Goal: Information Seeking & Learning: Learn about a topic

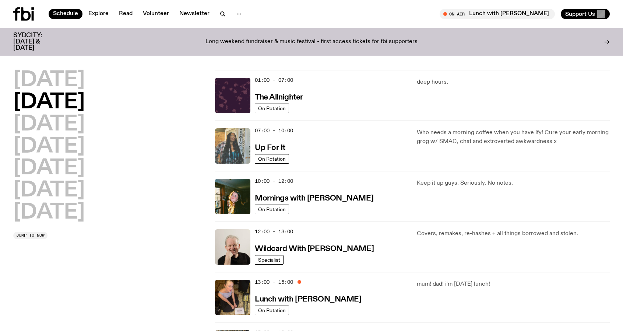
click at [236, 145] on img at bounding box center [232, 145] width 35 height 35
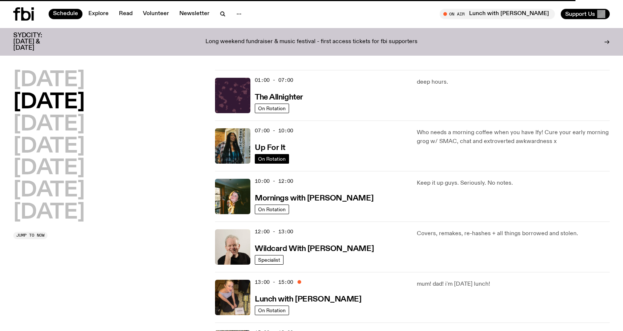
click at [276, 156] on span "On Rotation" at bounding box center [272, 159] width 28 height 6
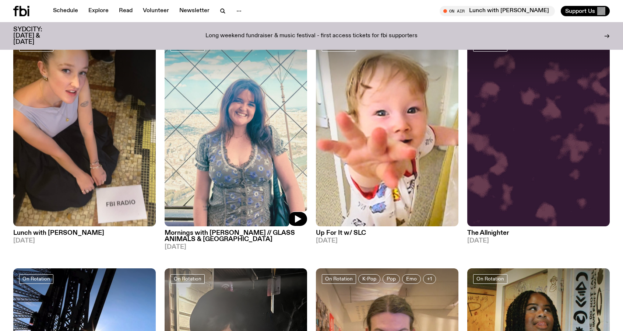
scroll to position [70, 0]
click at [256, 160] on img at bounding box center [236, 131] width 143 height 190
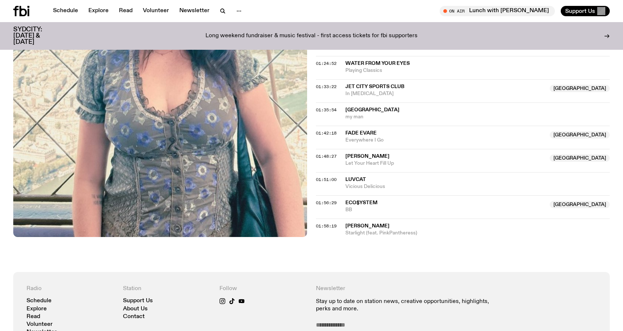
scroll to position [844, 0]
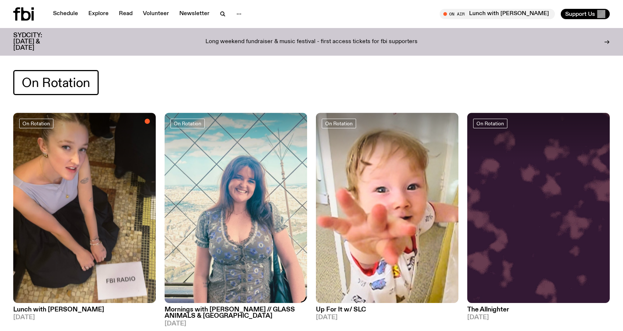
drag, startPoint x: 255, startPoint y: 197, endPoint x: 253, endPoint y: 241, distance: 43.9
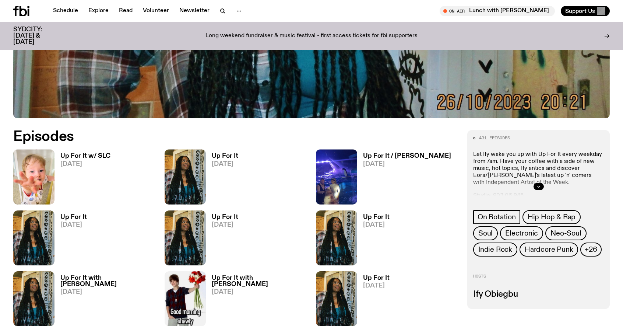
scroll to position [326, 0]
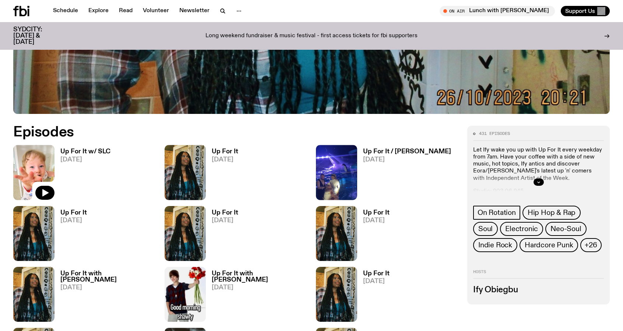
click at [33, 161] on img at bounding box center [33, 172] width 41 height 55
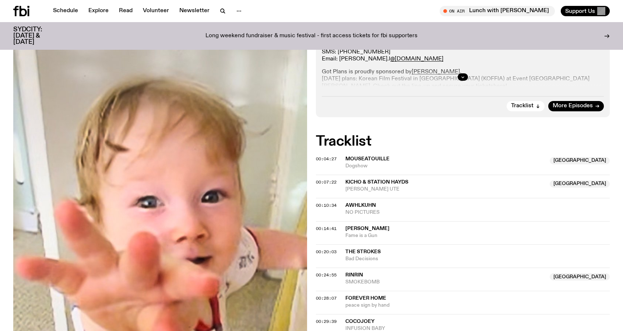
scroll to position [180, 0]
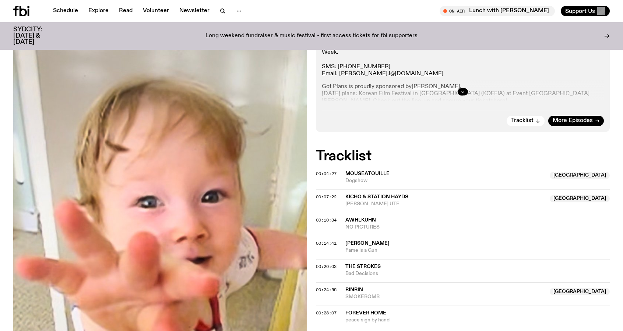
click at [538, 123] on button "Tracklist" at bounding box center [526, 121] width 38 height 10
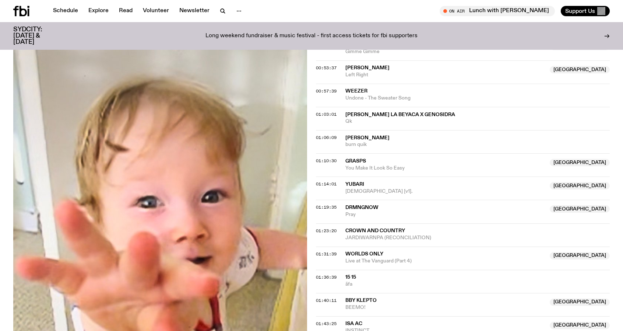
scroll to position [580, 0]
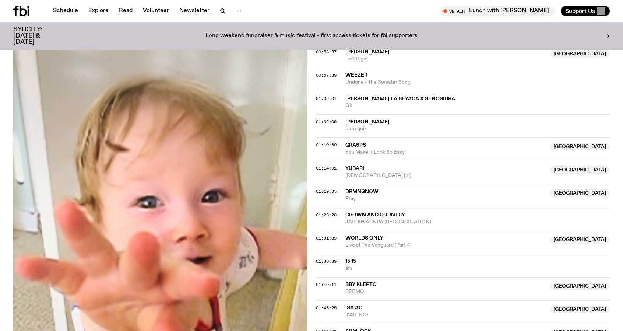
click at [386, 76] on span "Weezer" at bounding box center [478, 75] width 265 height 7
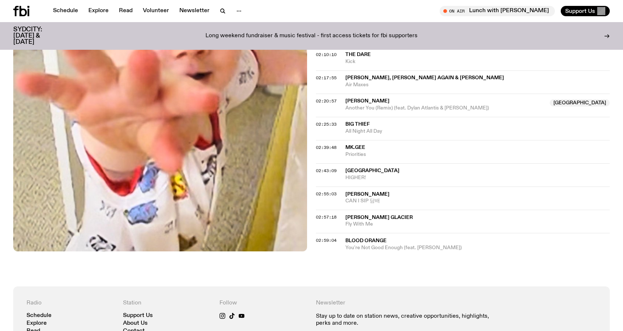
scroll to position [1022, 0]
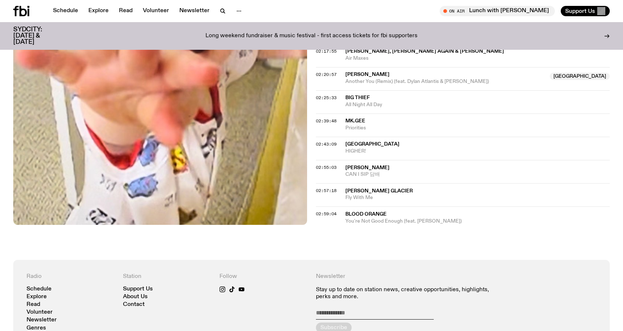
drag, startPoint x: 389, startPoint y: 231, endPoint x: 386, endPoint y: 227, distance: 4.2
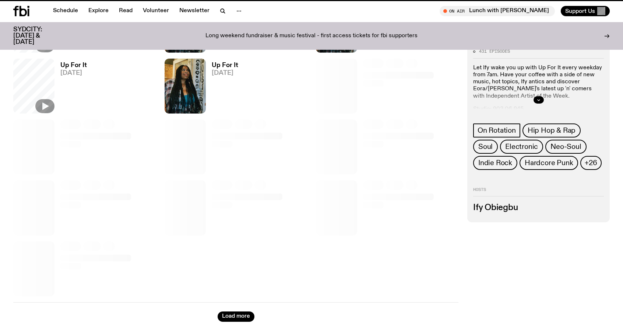
scroll to position [326, 0]
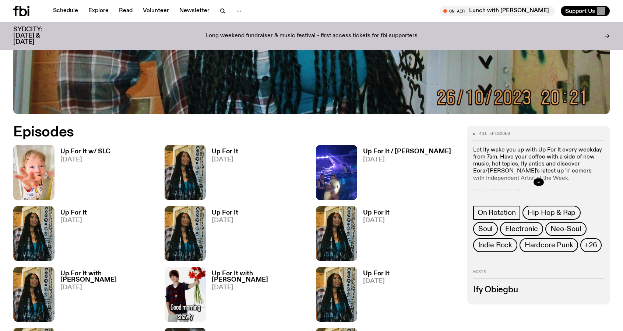
drag, startPoint x: 383, startPoint y: 226, endPoint x: 375, endPoint y: 238, distance: 14.1
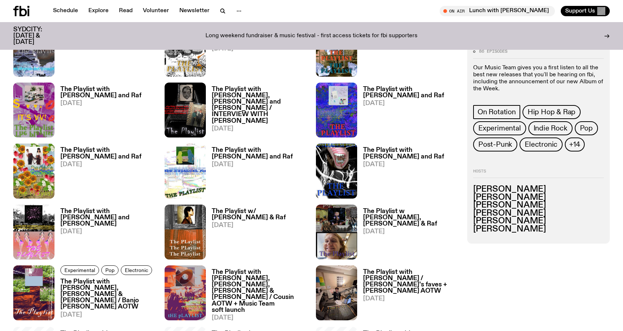
scroll to position [695, 0]
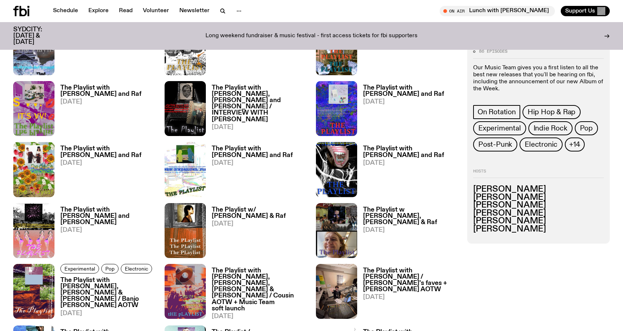
drag, startPoint x: 404, startPoint y: 242, endPoint x: 401, endPoint y: 244, distance: 3.8
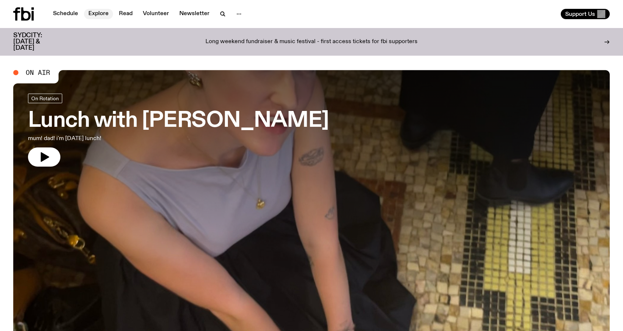
click at [94, 10] on link "Explore" at bounding box center [98, 14] width 29 height 10
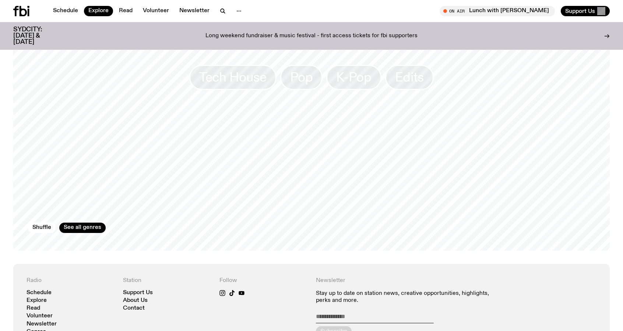
scroll to position [1248, 0]
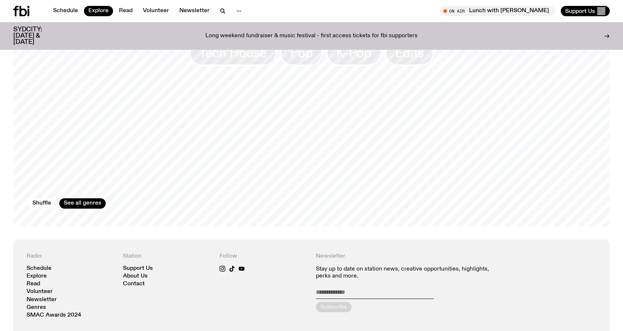
drag, startPoint x: 415, startPoint y: 282, endPoint x: 410, endPoint y: 288, distance: 7.4
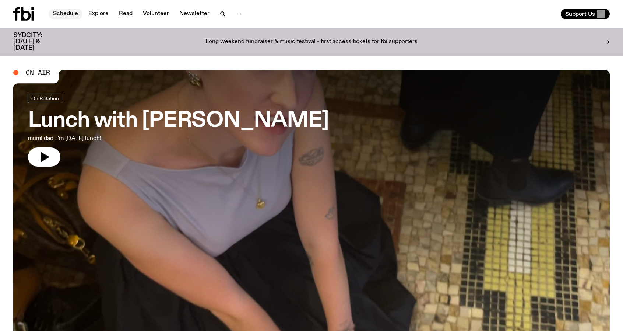
click at [61, 9] on link "Schedule" at bounding box center [66, 14] width 34 height 10
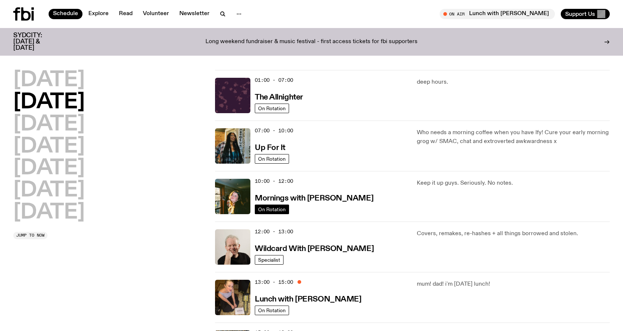
click at [284, 207] on span "On Rotation" at bounding box center [272, 210] width 28 height 6
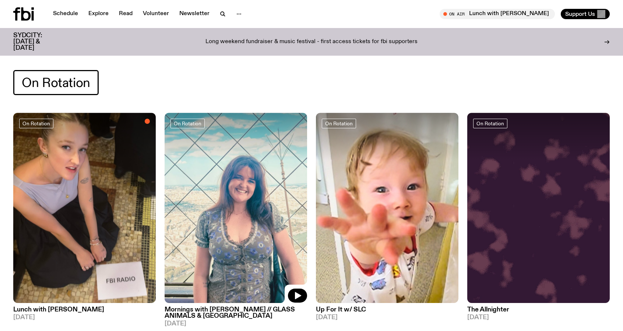
drag, startPoint x: 302, startPoint y: 208, endPoint x: 296, endPoint y: 231, distance: 23.2
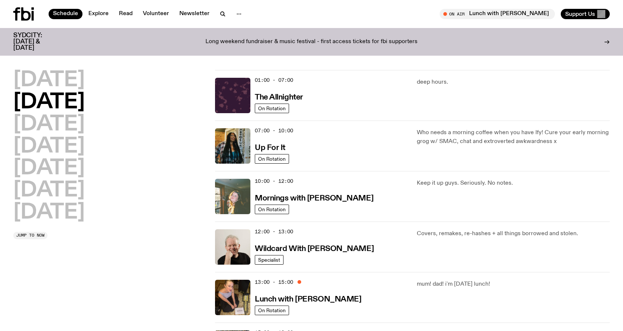
click at [225, 189] on img at bounding box center [232, 196] width 35 height 35
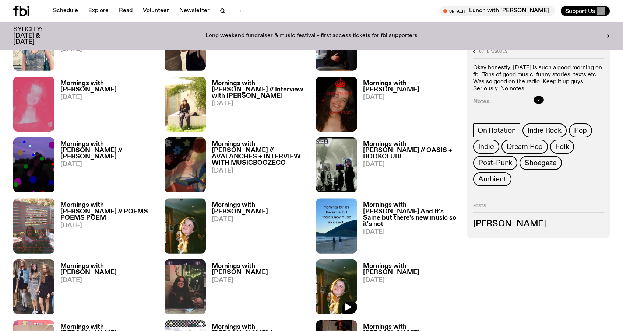
scroll to position [252, 0]
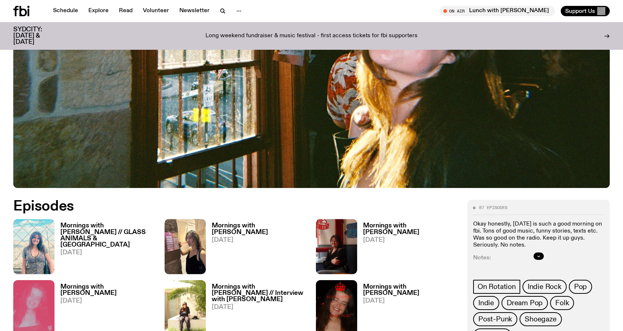
drag, startPoint x: 309, startPoint y: 194, endPoint x: 294, endPoint y: 202, distance: 16.6
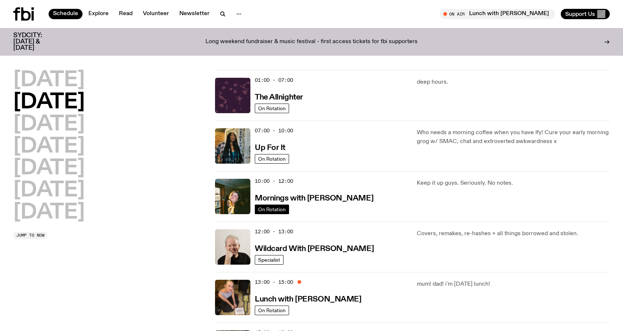
click at [284, 209] on span "On Rotation" at bounding box center [272, 210] width 28 height 6
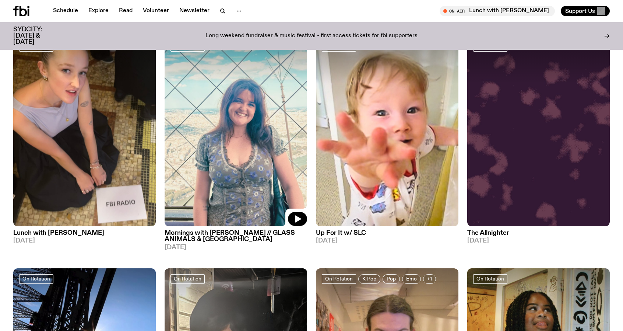
scroll to position [71, 0]
click at [247, 148] on img at bounding box center [236, 131] width 143 height 190
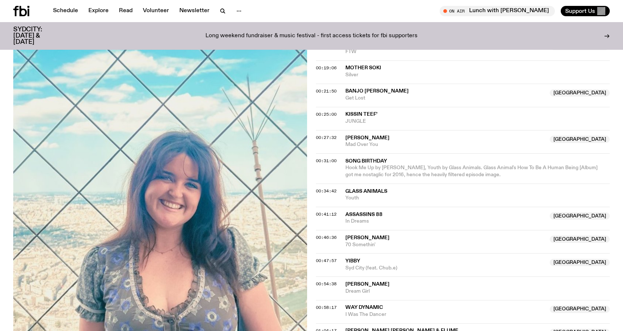
scroll to position [403, 0]
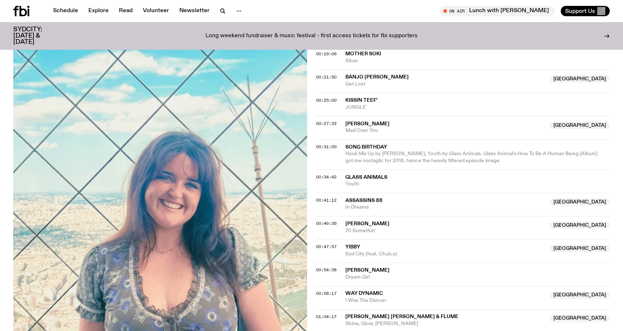
click at [355, 198] on span "Assassins 88" at bounding box center [364, 200] width 37 height 5
drag, startPoint x: 399, startPoint y: 164, endPoint x: 346, endPoint y: 168, distance: 52.5
click at [346, 197] on span "Assassins 88" at bounding box center [446, 200] width 200 height 7
